Goal: Task Accomplishment & Management: Use online tool/utility

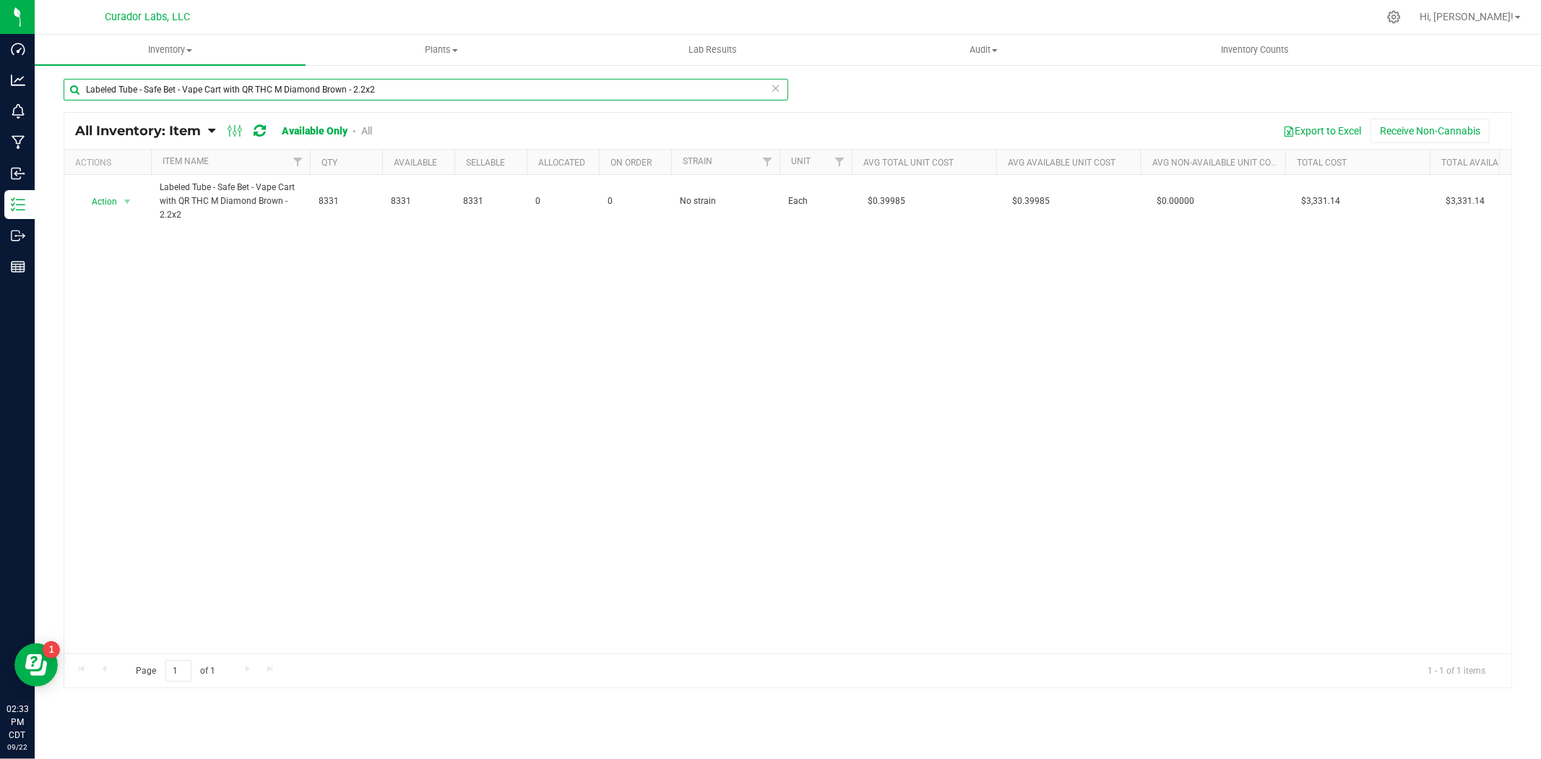
drag, startPoint x: 400, startPoint y: 91, endPoint x: -309, endPoint y: 51, distance: 710.0
click at [0, 51] on html "Dashboard Analytics Monitoring Manufacturing Inbound Inventory Outbound Reports…" at bounding box center [770, 379] width 1541 height 759
paste input "Filter Tip - HeadChange - Heavy [PERSON_NAME] 5 Way Airflow Beechwood Tan - 12.…"
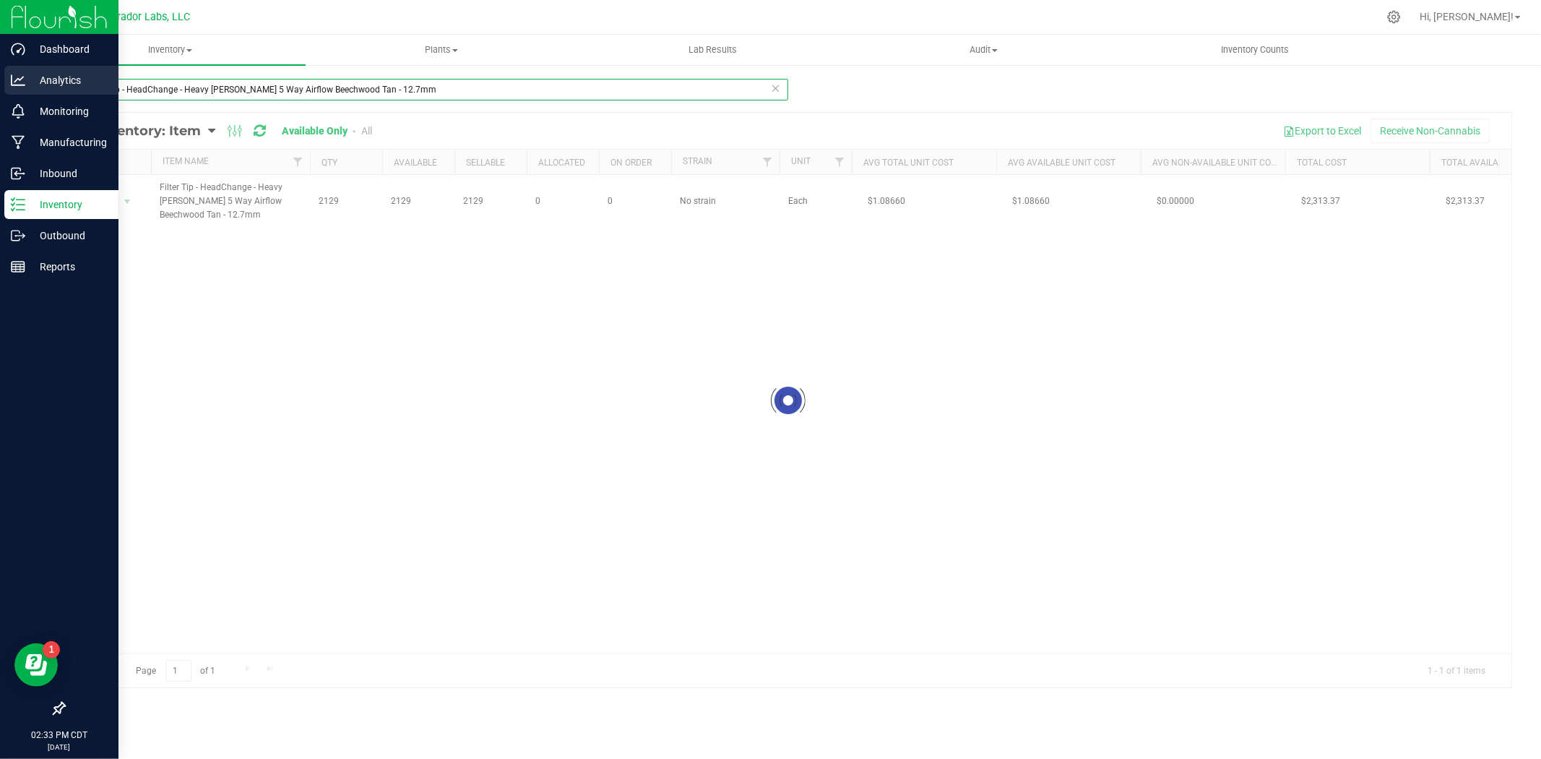
type input "Filter Tip - HeadChange - Heavy [PERSON_NAME] 5 Way Airflow Beechwood Tan - 12.…"
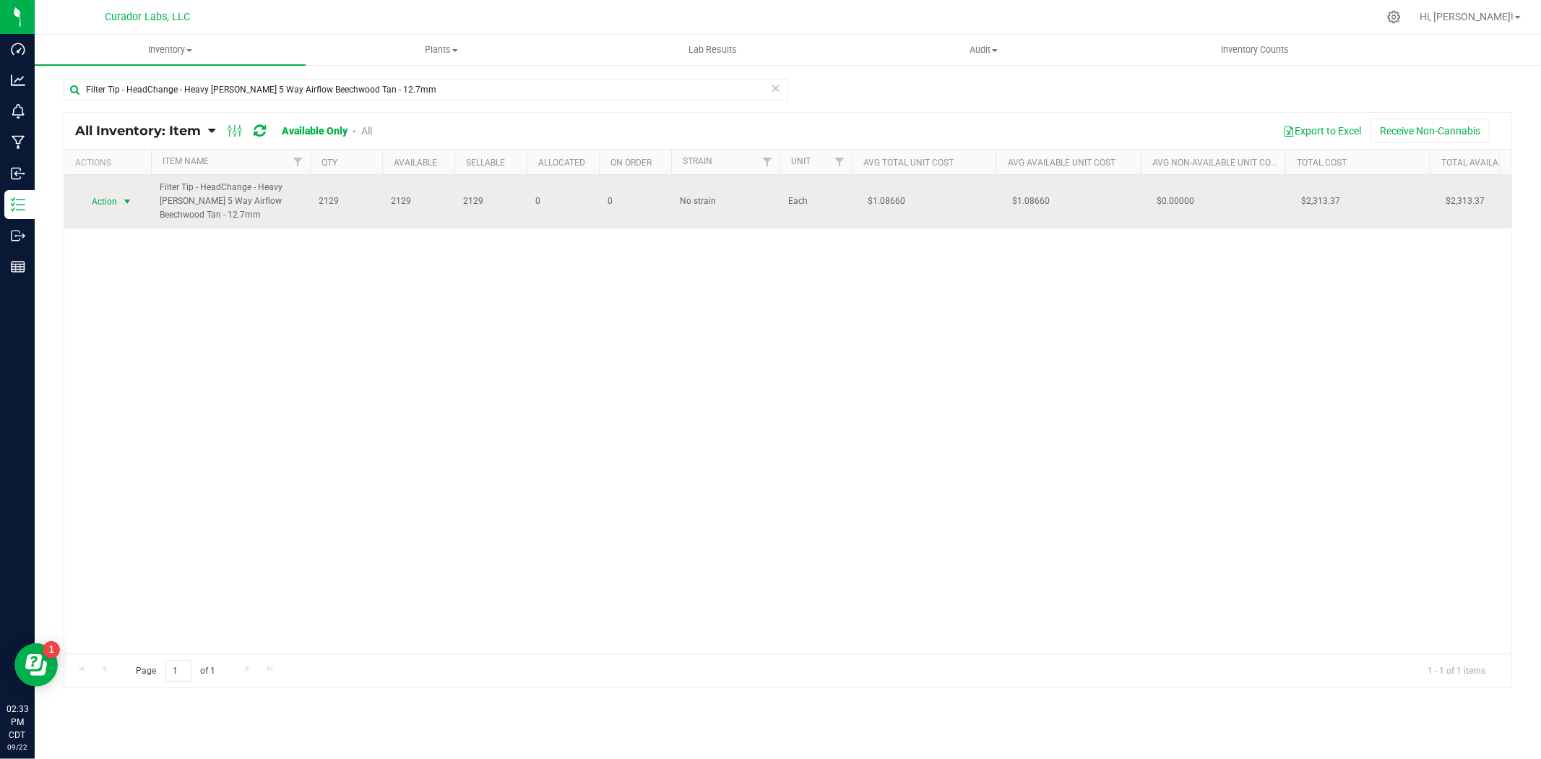
click at [131, 199] on span "select" at bounding box center [127, 202] width 12 height 12
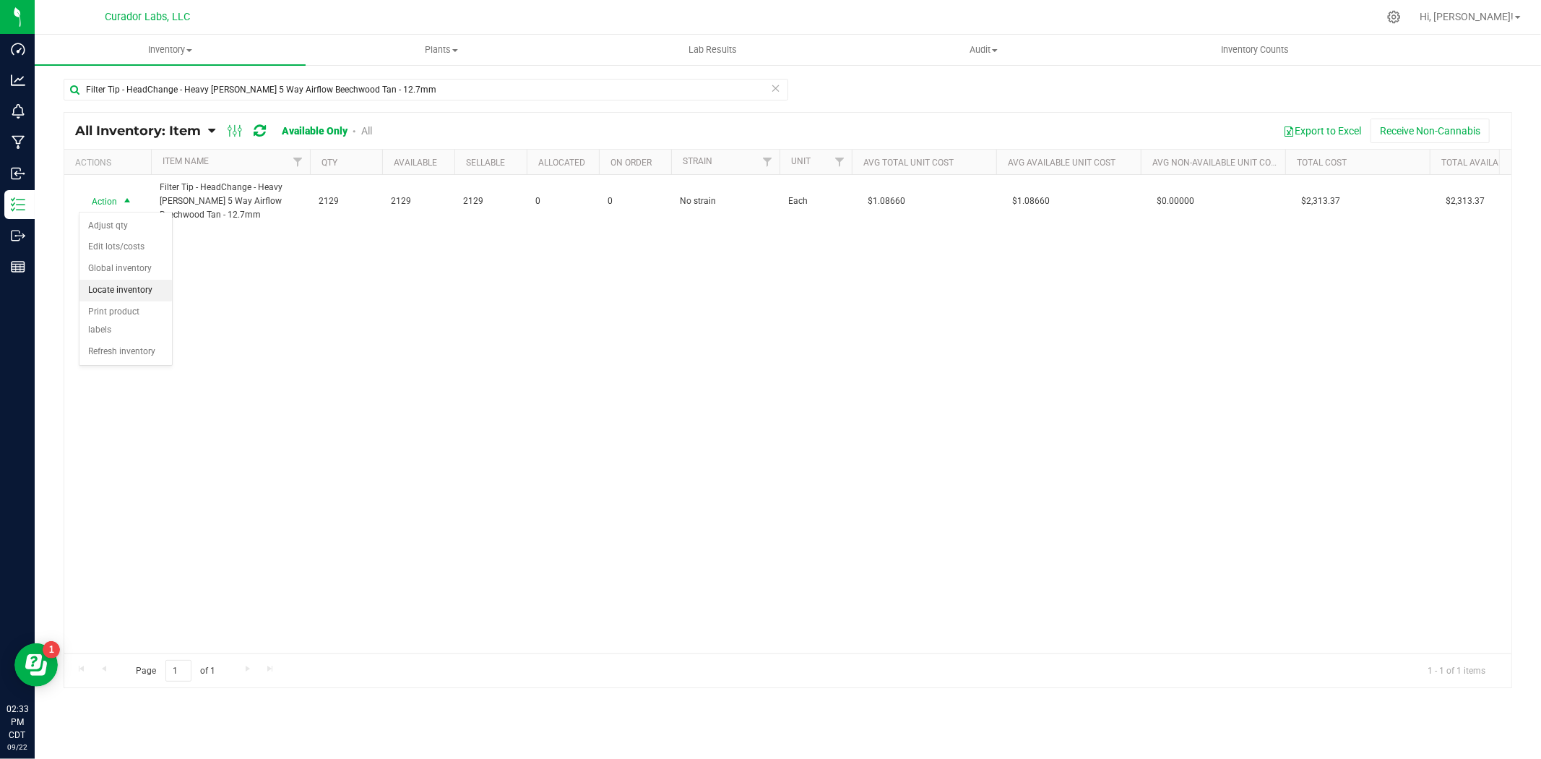
click at [134, 285] on li "Locate inventory" at bounding box center [125, 291] width 92 height 22
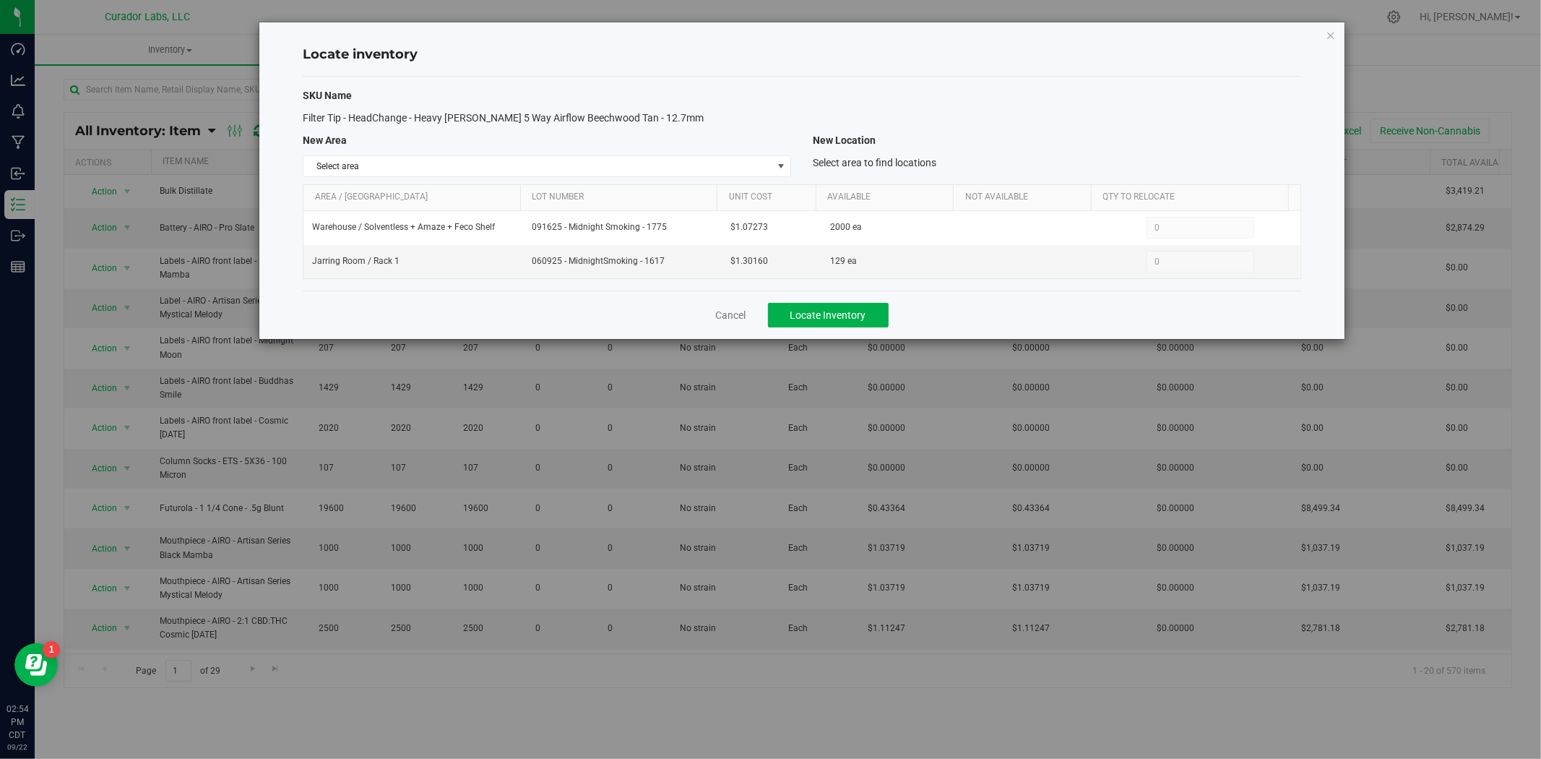
click at [728, 325] on div "Cancel Locate Inventory" at bounding box center [802, 314] width 999 height 48
click at [726, 322] on link "Cancel" at bounding box center [731, 315] width 30 height 14
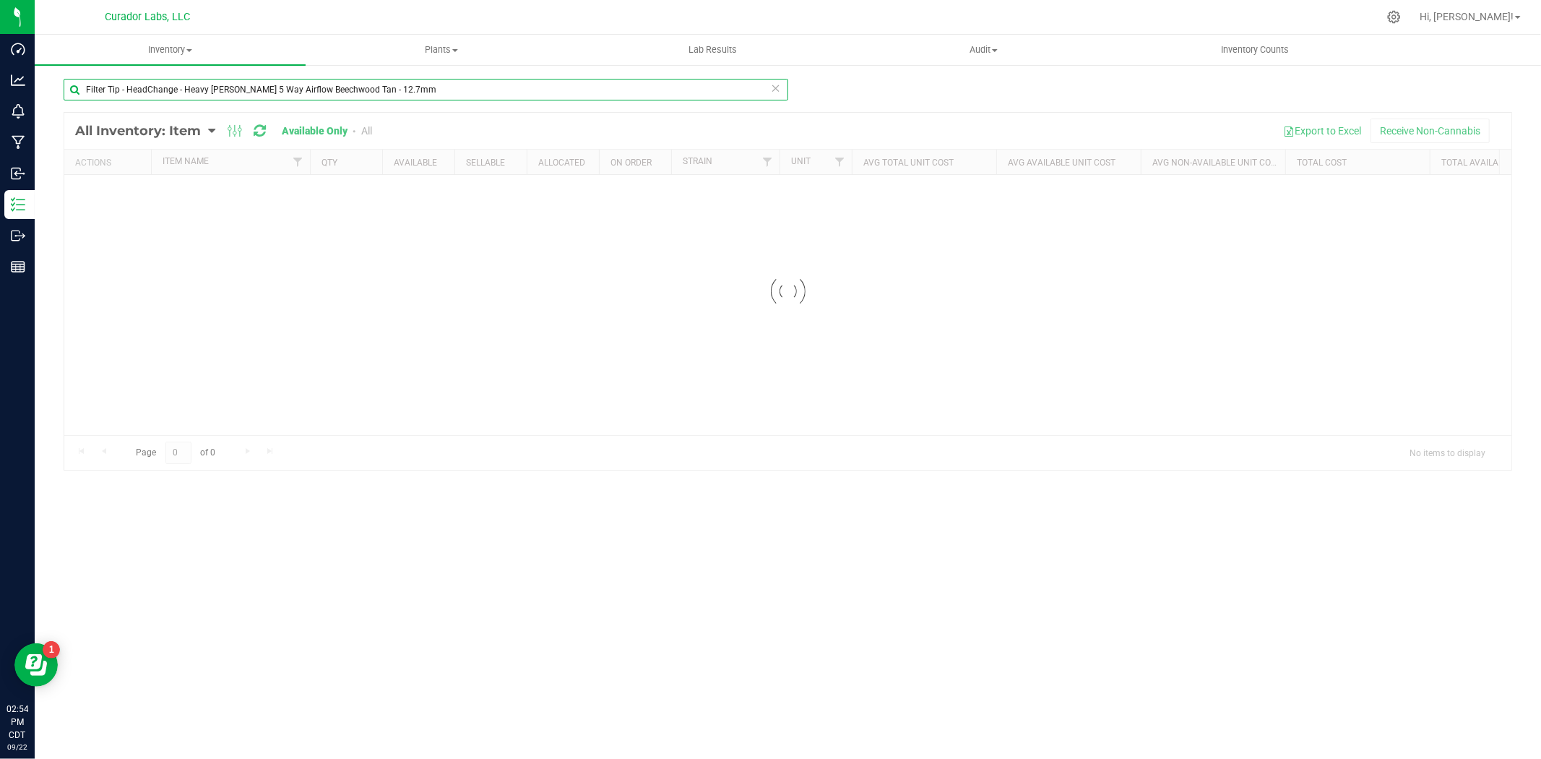
drag, startPoint x: 363, startPoint y: 96, endPoint x: -331, endPoint y: 103, distance: 694.4
click at [0, 103] on html "Dashboard Analytics Monitoring Manufacturing Inbound Inventory Outbound Reports…" at bounding box center [770, 379] width 1541 height 759
paste input "Jar Box - HeadChange - Live Badder QR THC M Diamond Black - 2x2x1"
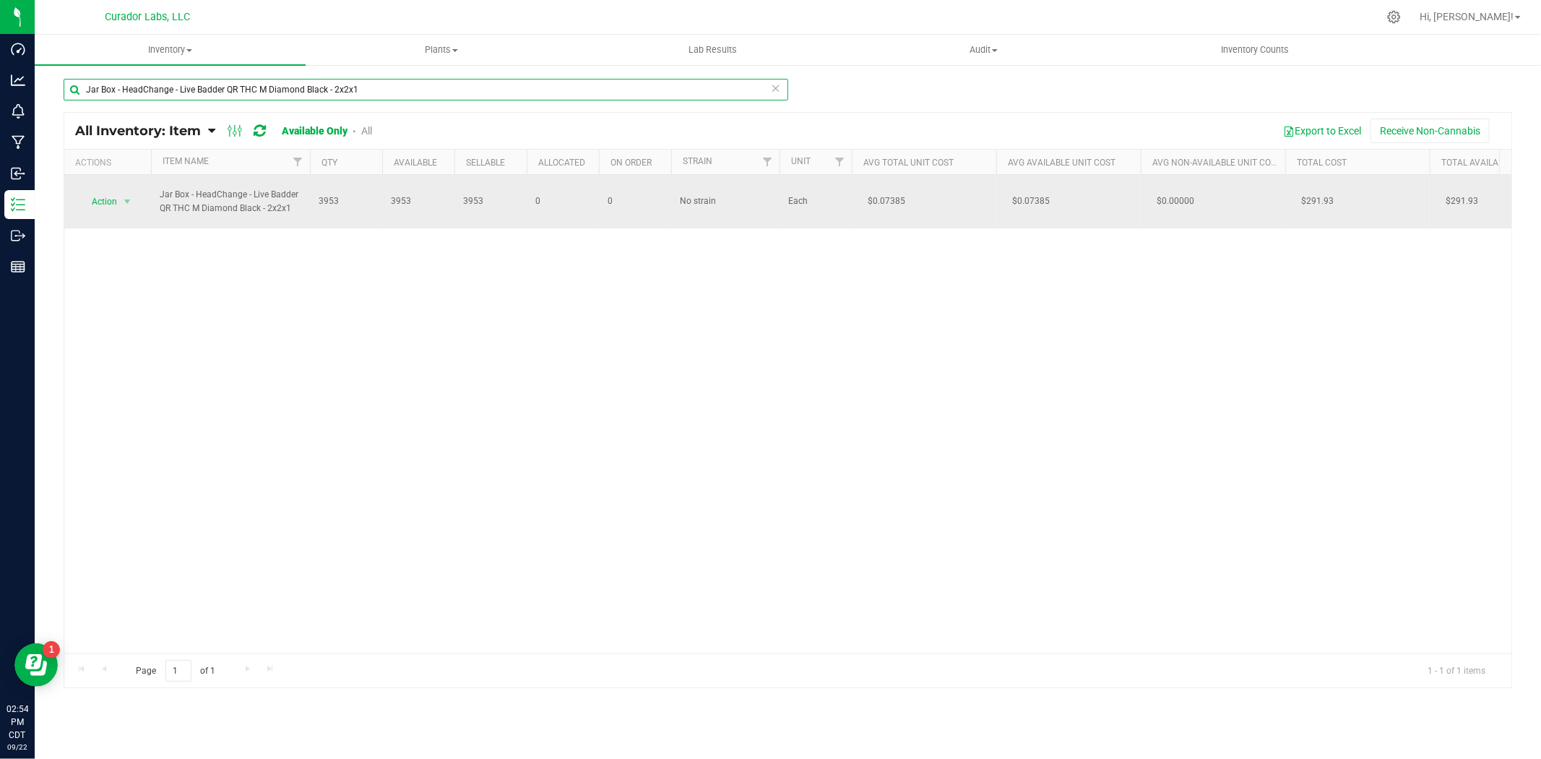
type input "Jar Box - HeadChange - Live Badder QR THC M Diamond Black - 2x2x1"
click at [111, 201] on span "Action" at bounding box center [98, 201] width 39 height 20
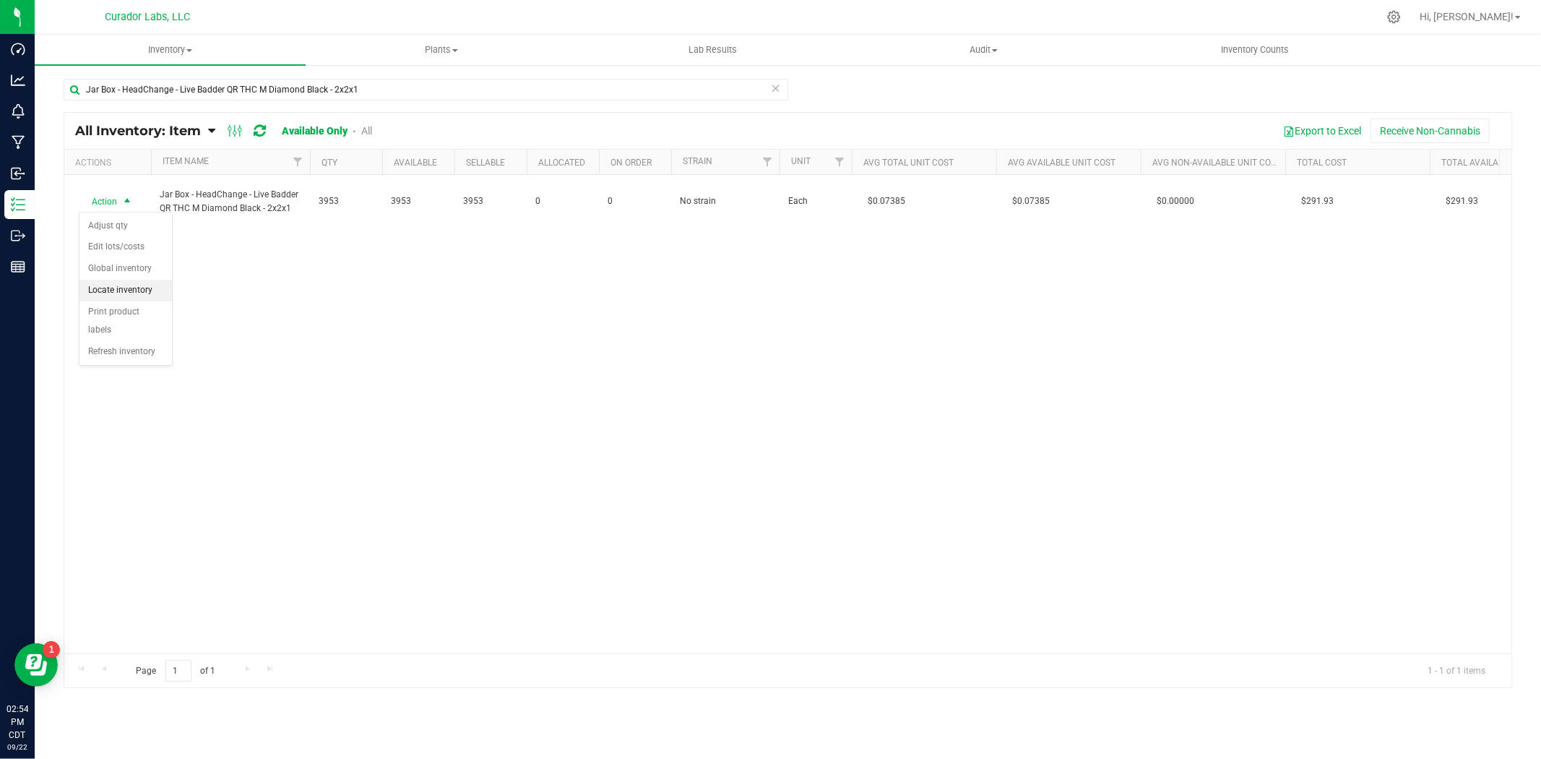
click at [148, 291] on li "Locate inventory" at bounding box center [125, 291] width 92 height 22
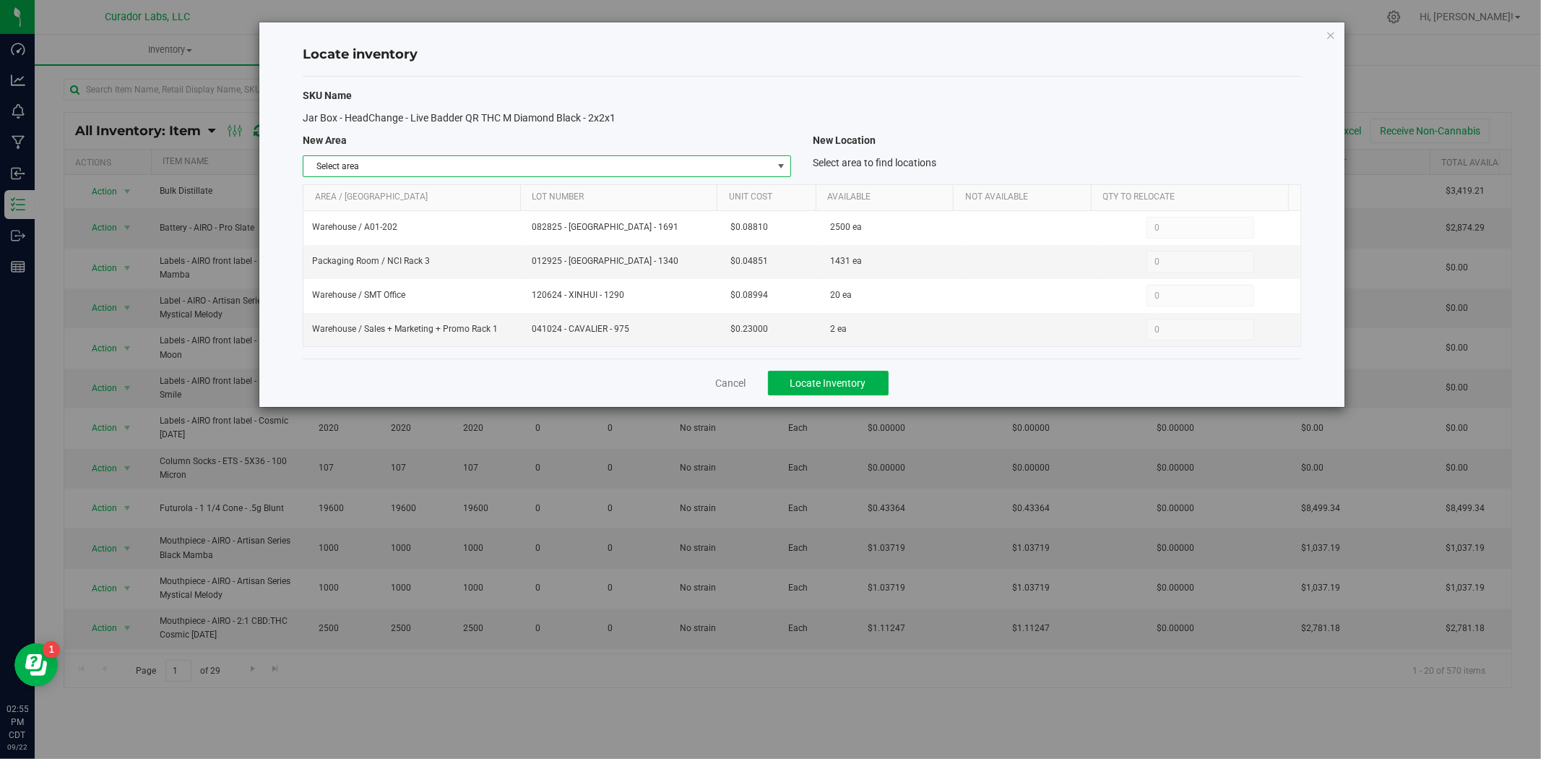
click at [594, 157] on span "Select area" at bounding box center [537, 166] width 469 height 20
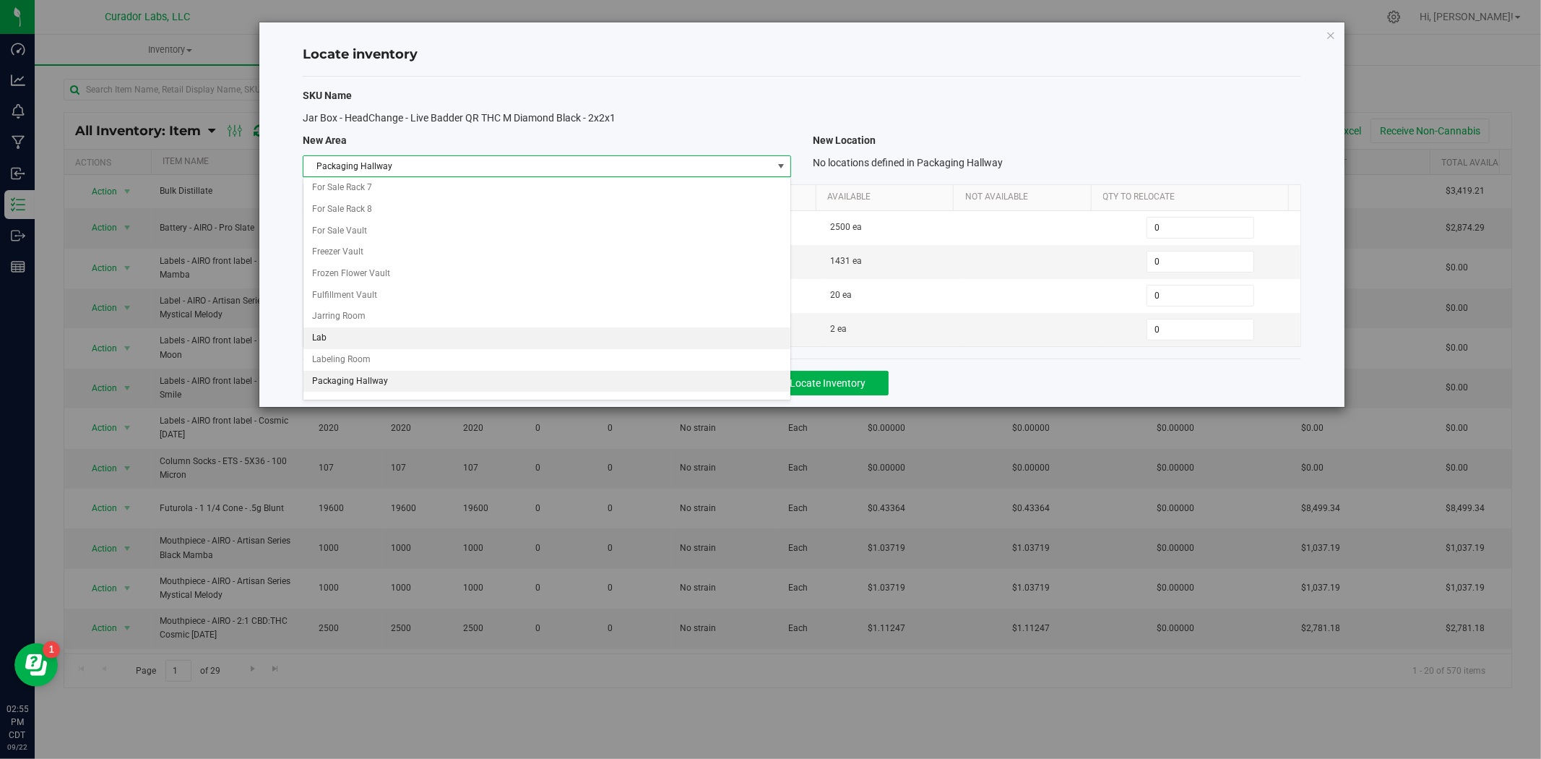
scroll to position [733, 0]
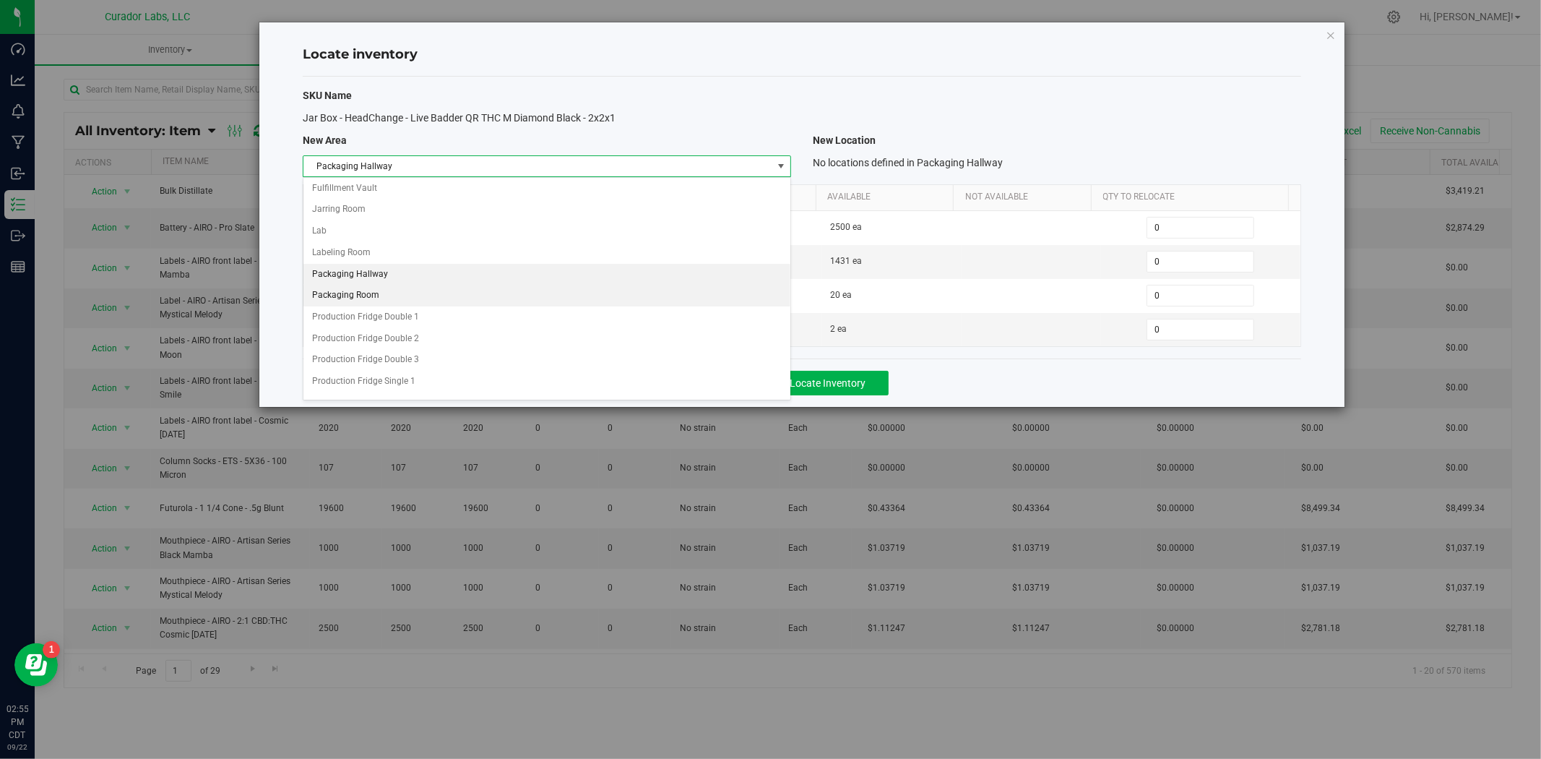
click at [374, 306] on li "Packaging Room" at bounding box center [546, 296] width 487 height 22
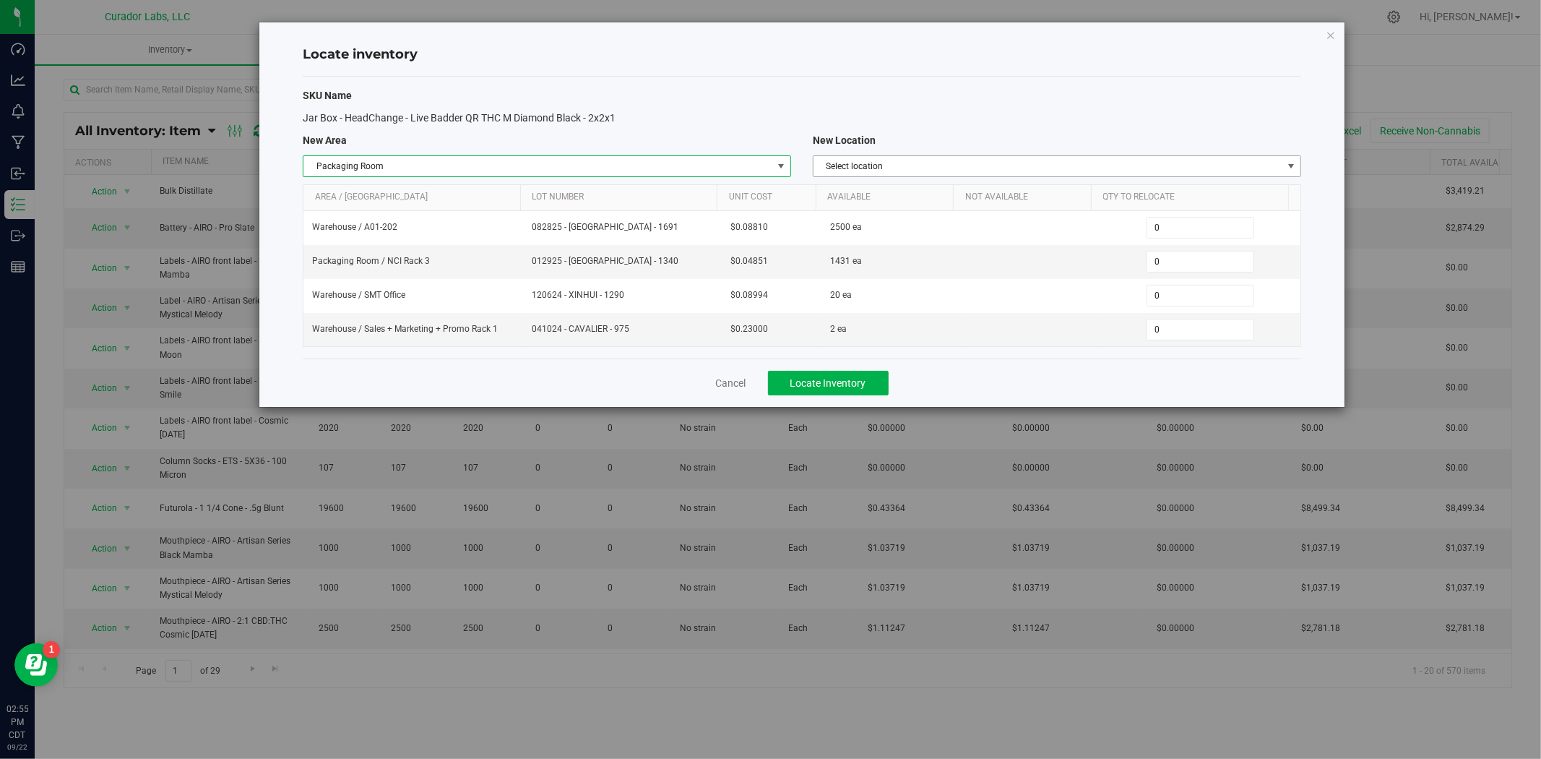
click at [835, 169] on span "Select location" at bounding box center [1048, 166] width 469 height 20
click at [847, 279] on li "NCI Rack 4" at bounding box center [1057, 277] width 487 height 22
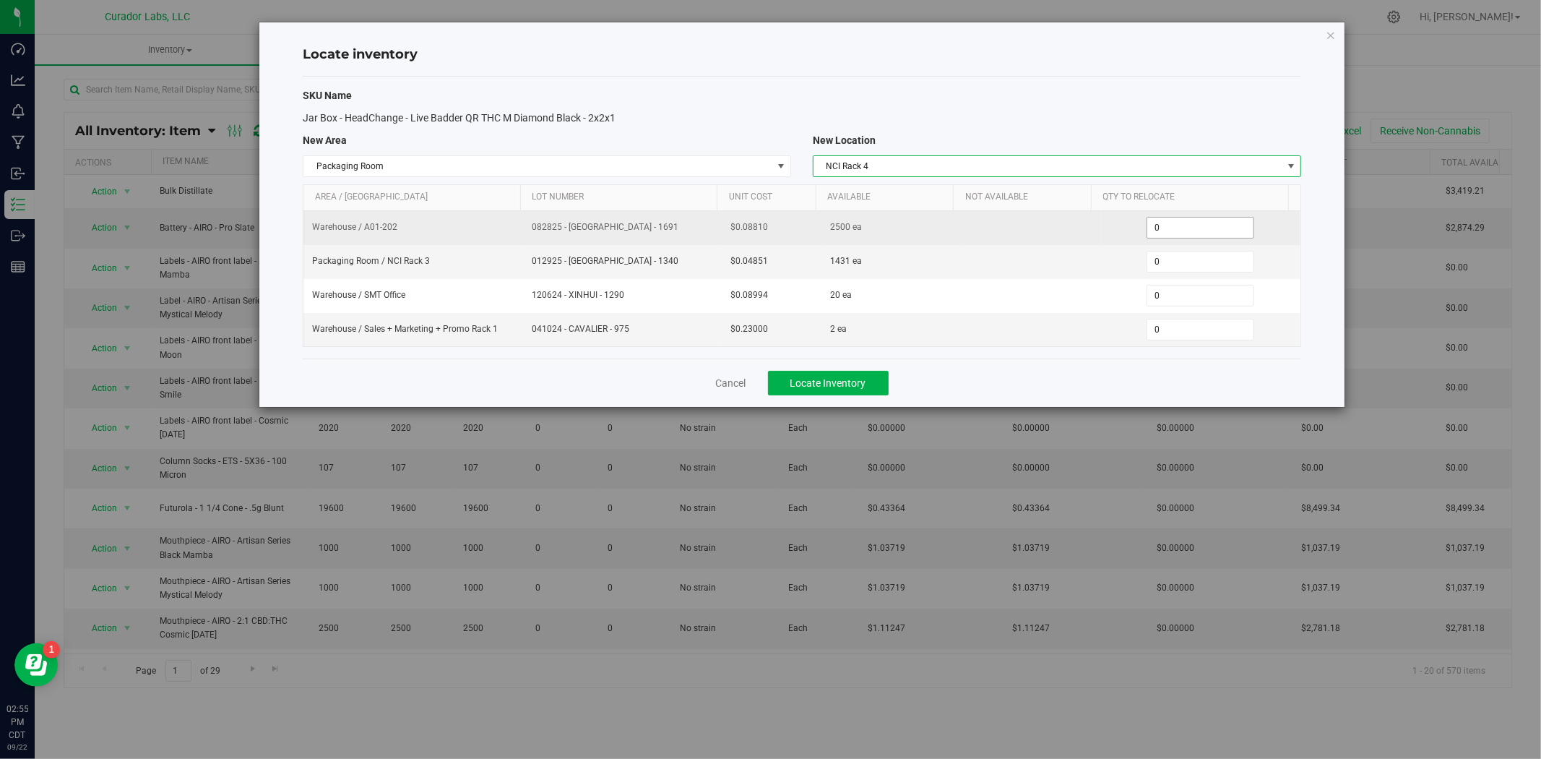
click at [981, 232] on tr "Warehouse / A01-202 082825 - [GEOGRAPHIC_DATA] - 1691 $0.08810 2500 ea 0 0" at bounding box center [801, 228] width 997 height 34
type input "1"
type input "2500"
drag, startPoint x: 642, startPoint y: 230, endPoint x: 511, endPoint y: 233, distance: 130.8
click at [511, 233] on tr "Warehouse / A01-202 082825 - [GEOGRAPHIC_DATA] - 1691 $0.08810 2500 ea 2,500 25…" at bounding box center [801, 228] width 997 height 34
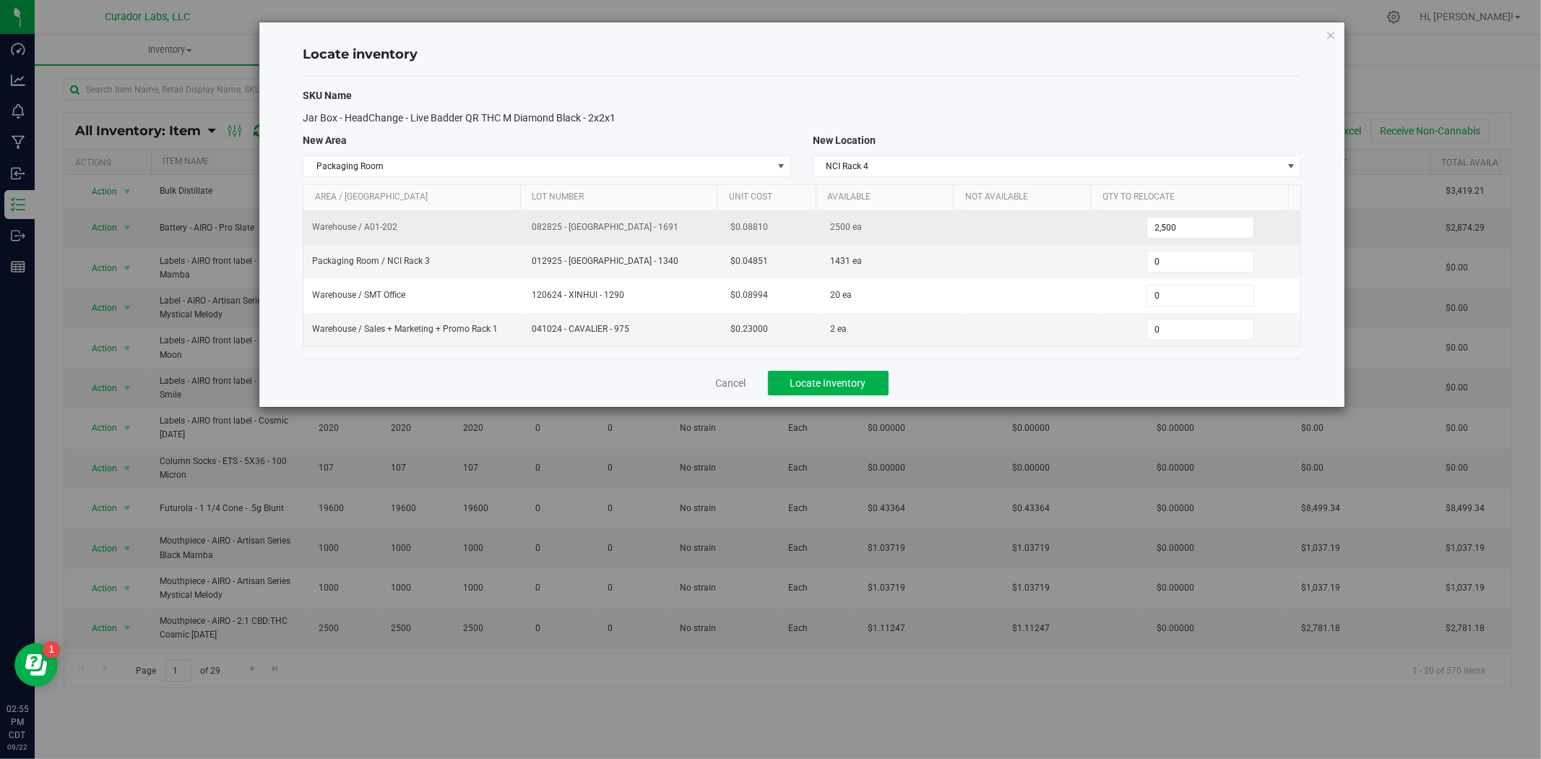
copy tr "082825 - [GEOGRAPHIC_DATA] - 1691"
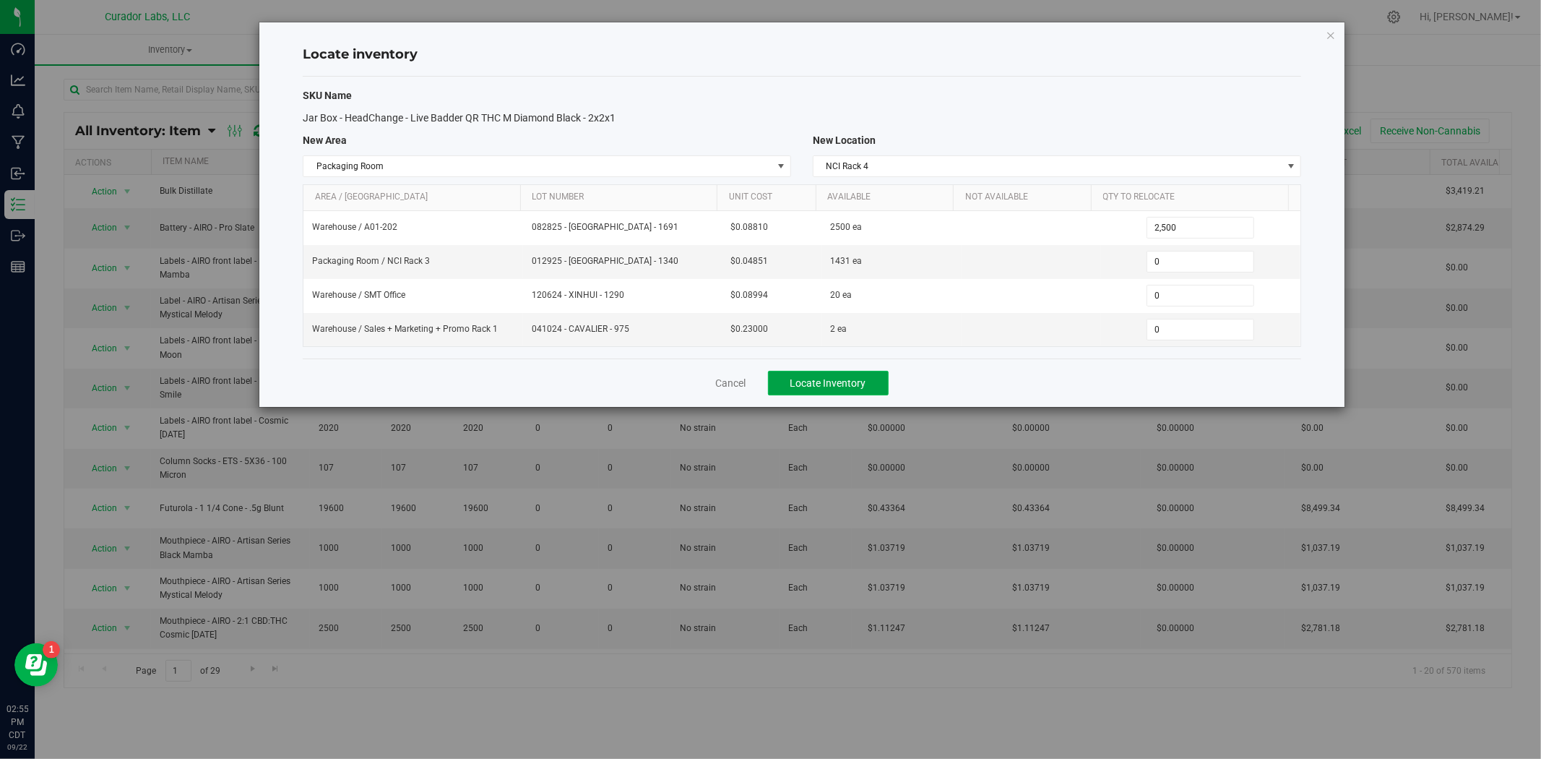
click at [831, 383] on span "Locate Inventory" at bounding box center [829, 383] width 76 height 12
